Goal: Information Seeking & Learning: Learn about a topic

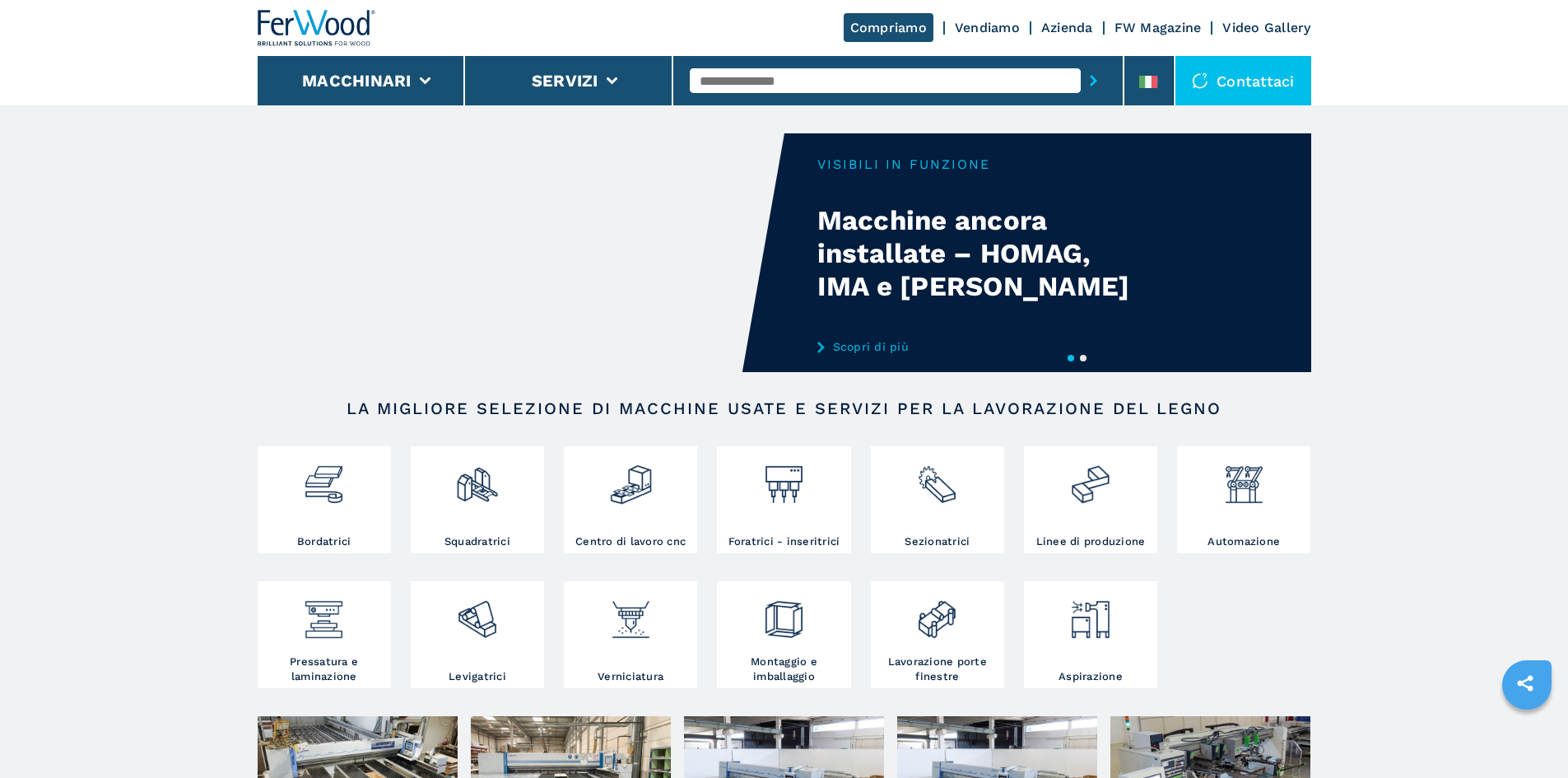
click at [787, 76] on input "text" at bounding box center [886, 80] width 392 height 25
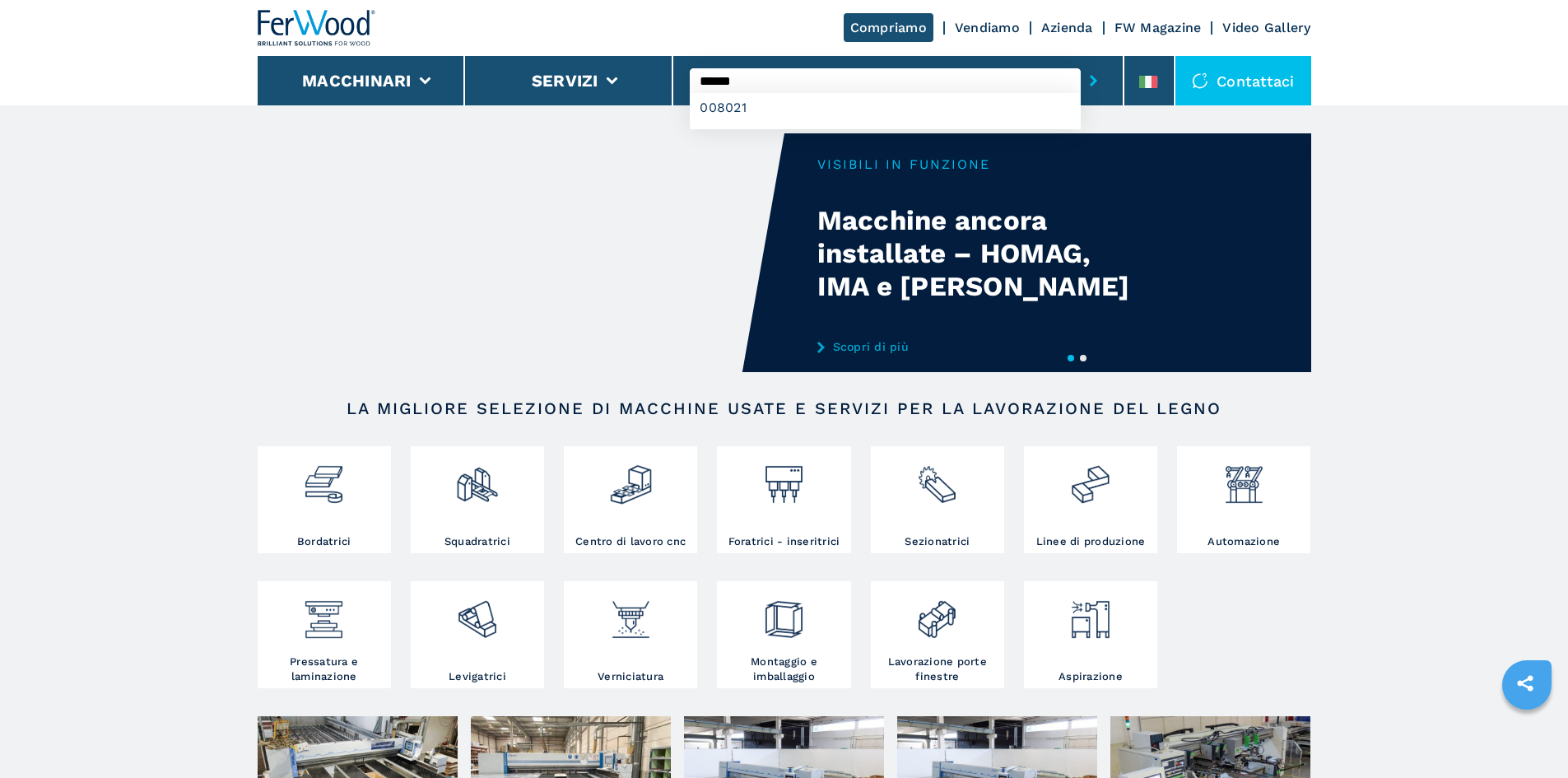
type input "******"
click at [1081, 62] on button "submit-button" at bounding box center [1094, 81] width 26 height 37
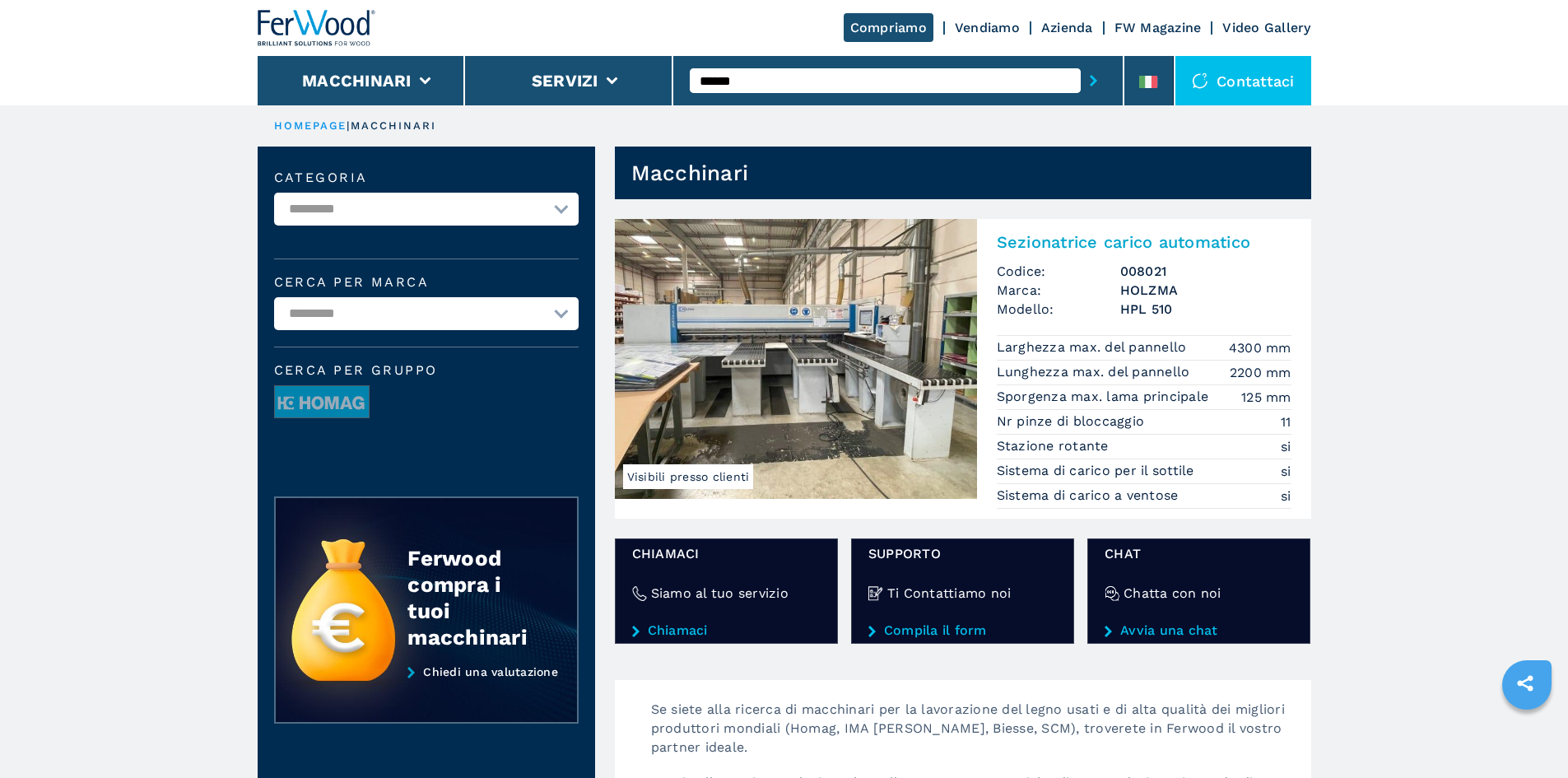
click at [929, 294] on img at bounding box center [796, 359] width 362 height 280
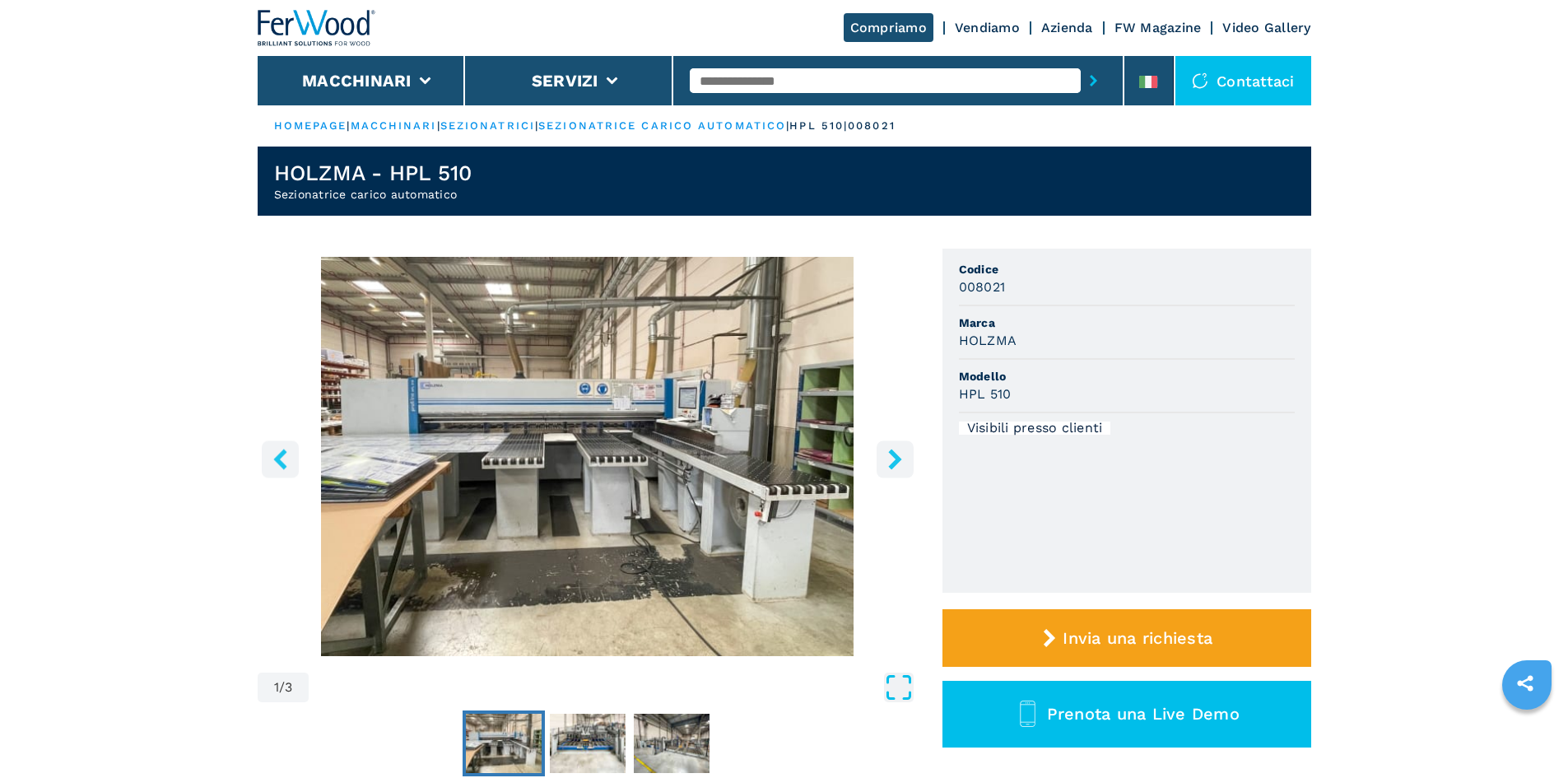
click at [894, 679] on icon "Open Fullscreen" at bounding box center [899, 687] width 30 height 30
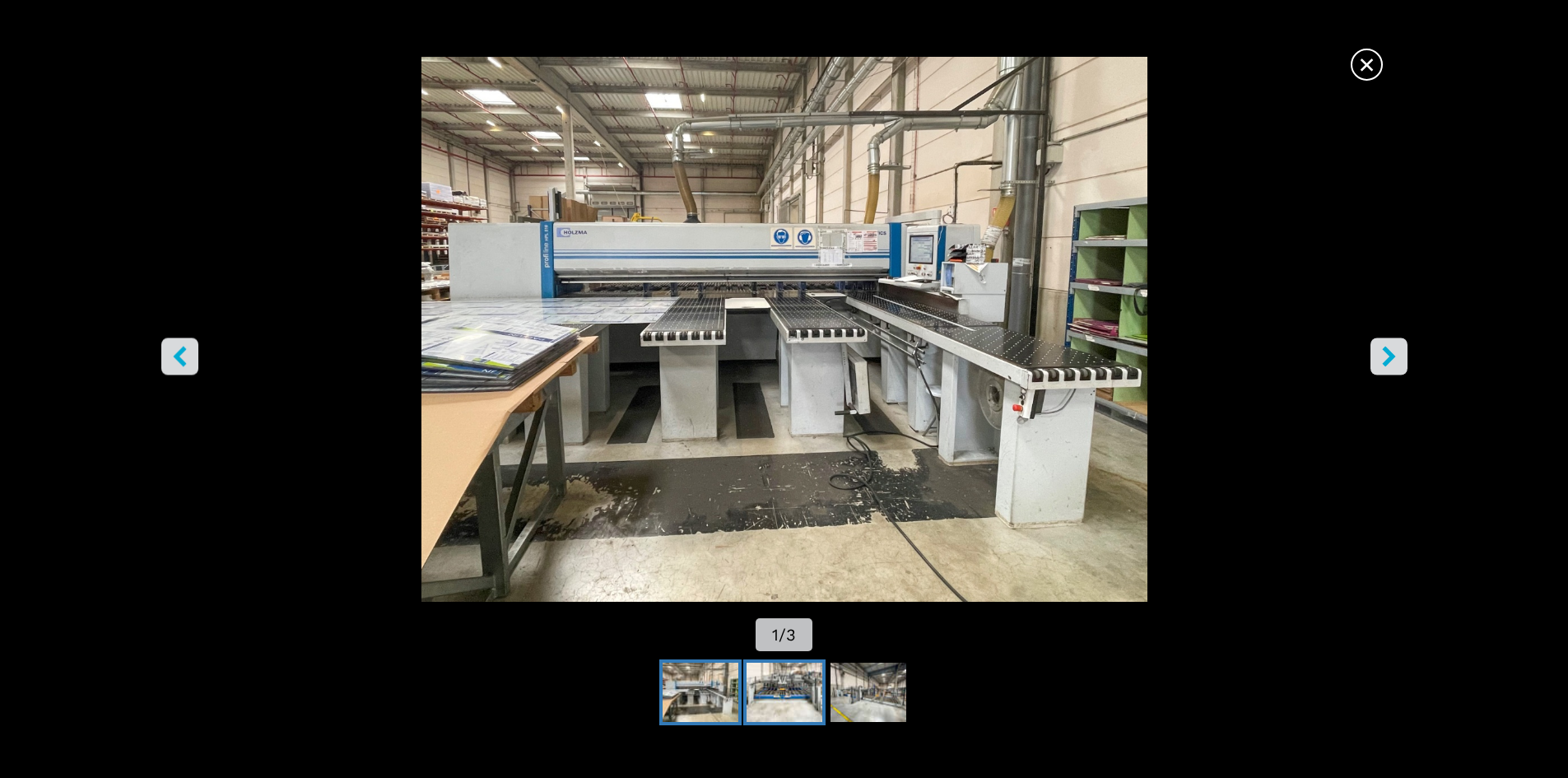
drag, startPoint x: 770, startPoint y: 709, endPoint x: 807, endPoint y: 681, distance: 46.4
click at [770, 709] on img "Go to Slide 2" at bounding box center [784, 692] width 76 height 59
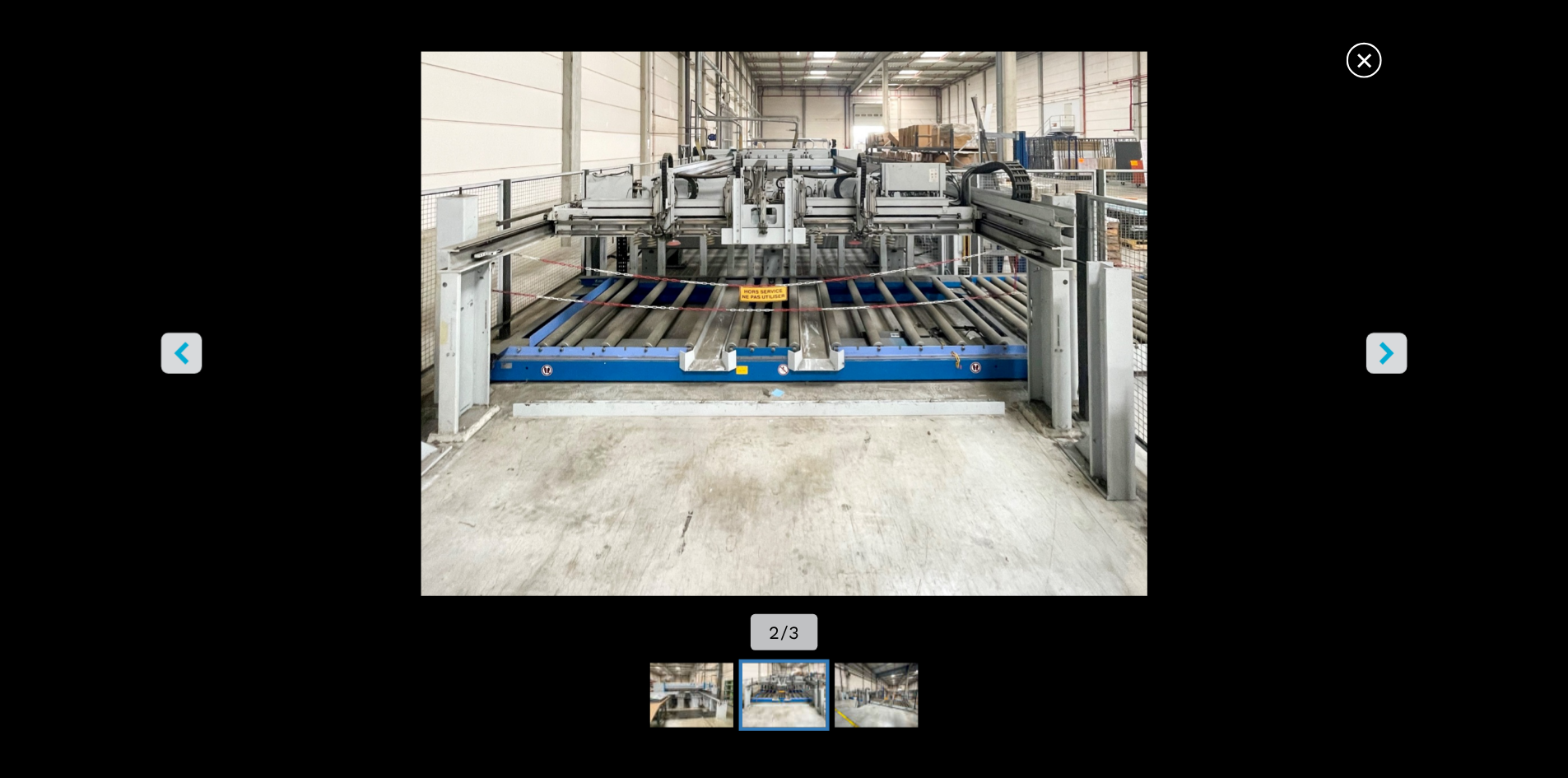
scroll to position [219, 0]
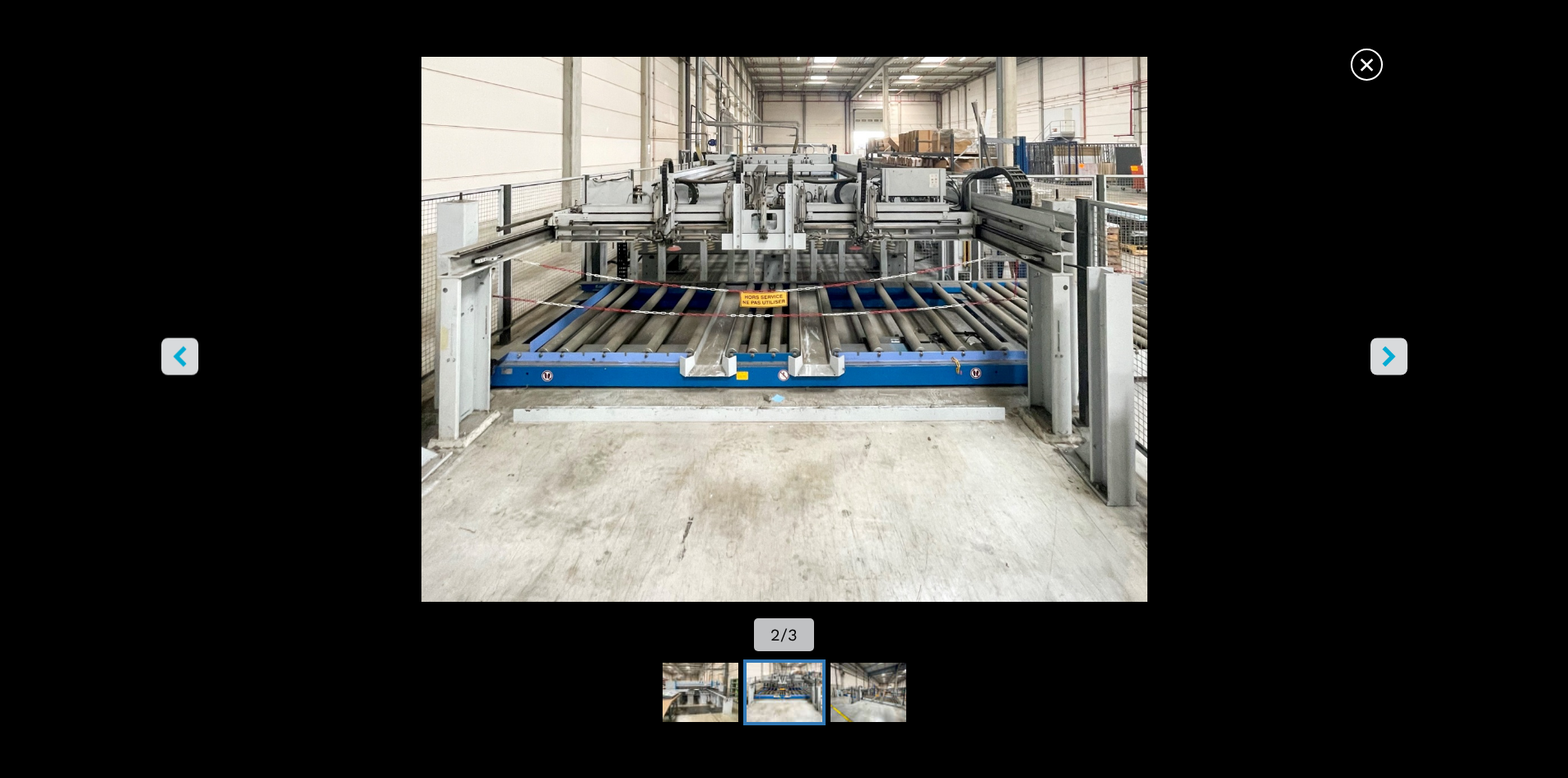
click at [1358, 65] on span "×" at bounding box center [1367, 61] width 29 height 29
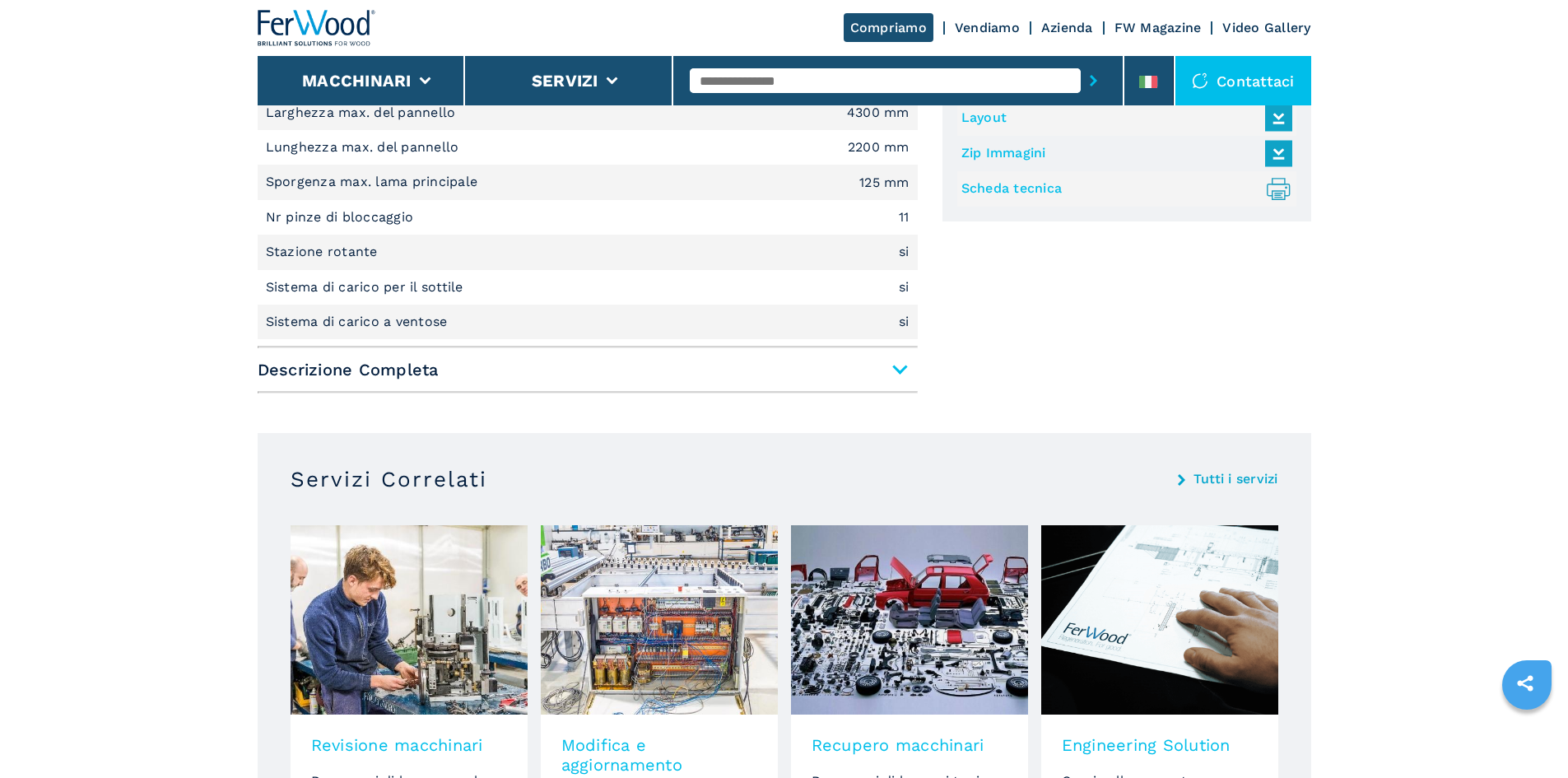
scroll to position [494, 0]
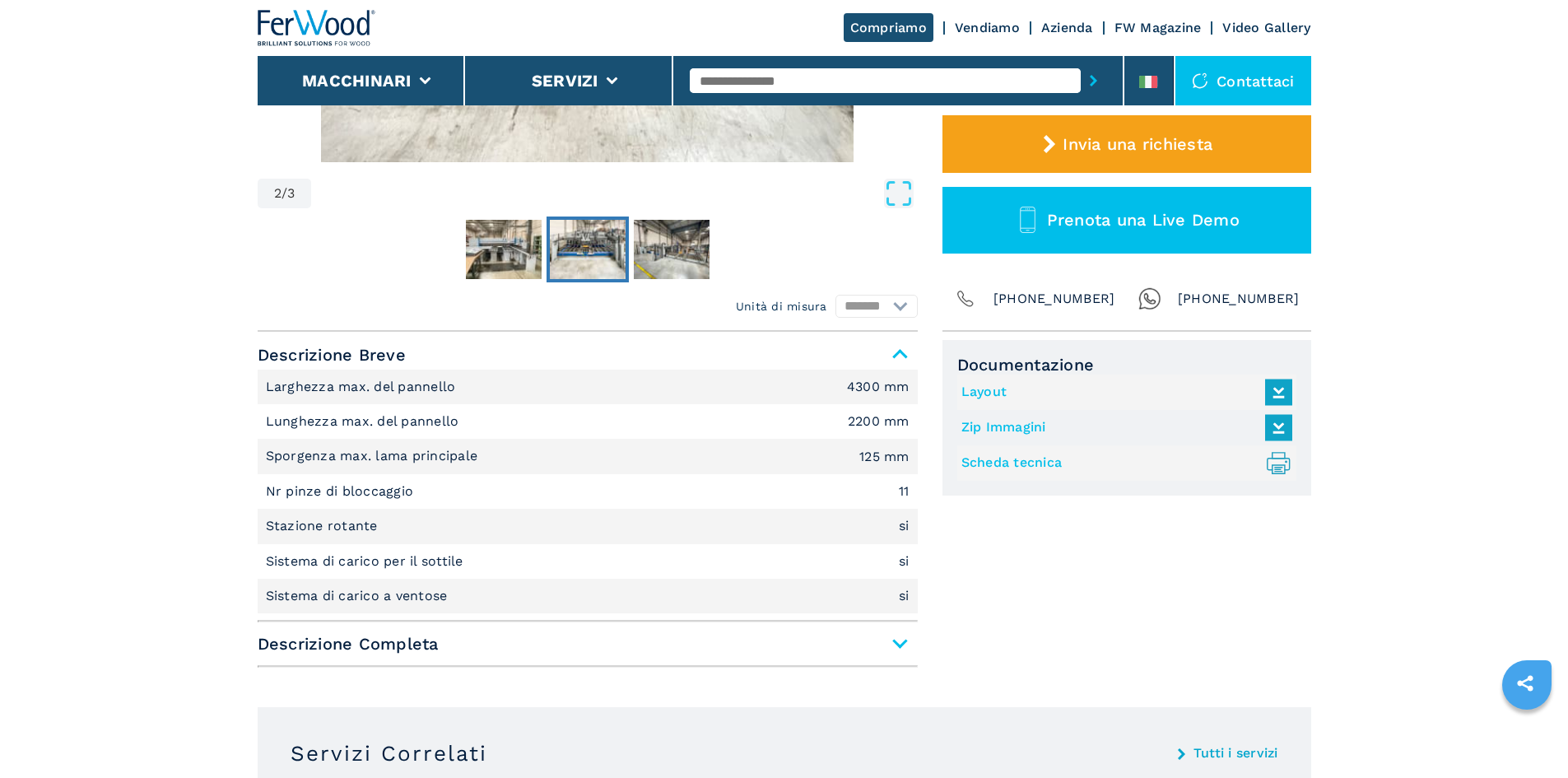
click at [990, 391] on link "Layout" at bounding box center [1122, 392] width 322 height 28
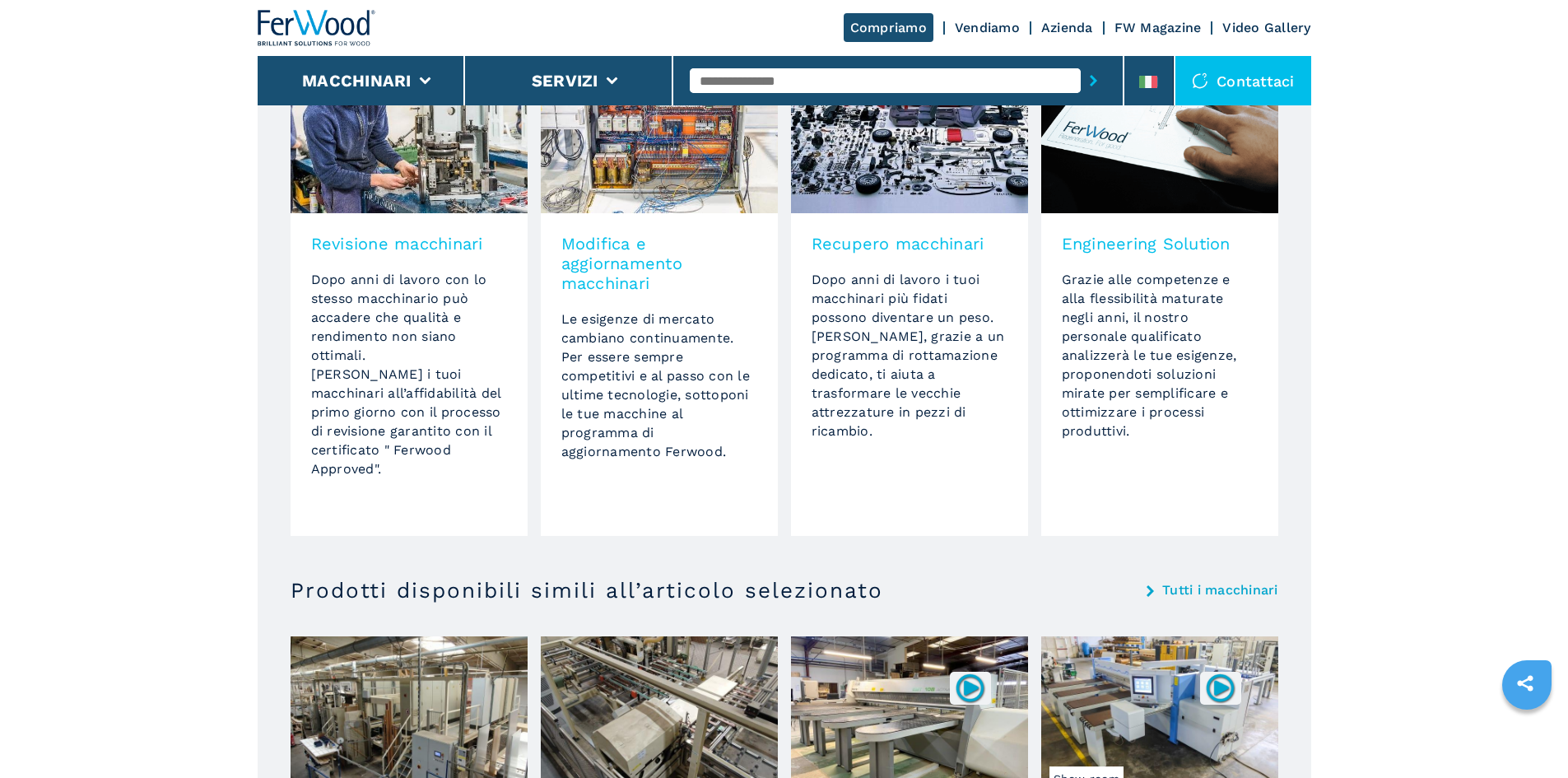
scroll to position [1253, 0]
